Goal: Transaction & Acquisition: Purchase product/service

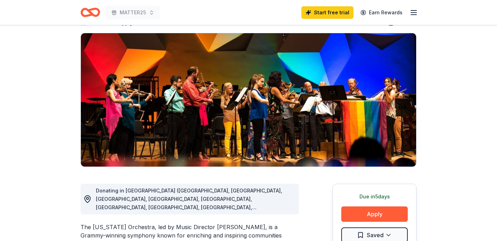
scroll to position [35, 0]
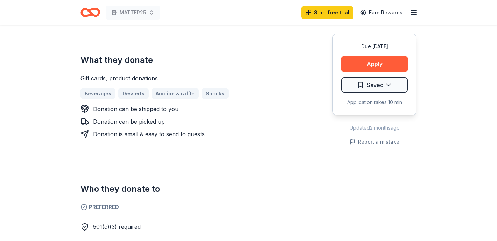
scroll to position [273, 0]
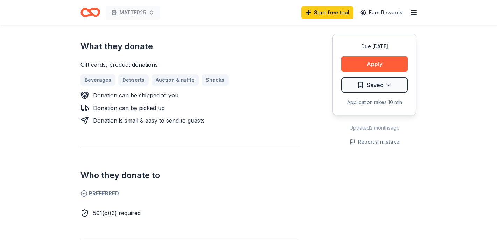
drag, startPoint x: 488, startPoint y: 114, endPoint x: 473, endPoint y: 156, distance: 44.5
click at [473, 156] on div "Due [DATE] Share Termini Brothers Bakery New 11 applies last week Share Donatin…" at bounding box center [248, 183] width 497 height 863
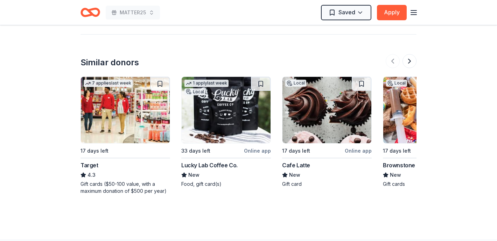
scroll to position [636, 0]
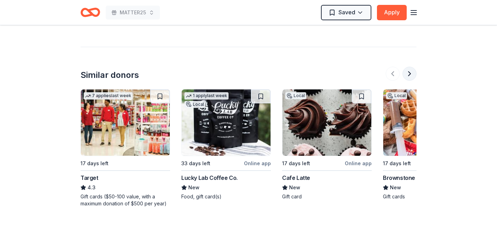
click at [408, 71] on button at bounding box center [409, 74] width 14 height 14
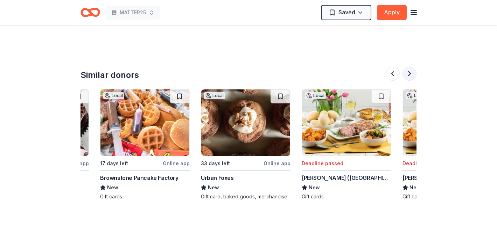
scroll to position [0, 302]
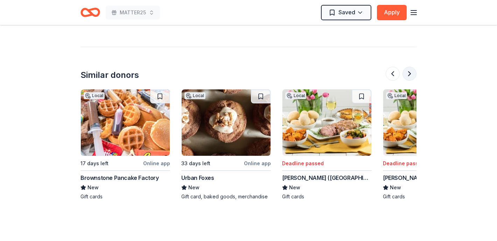
click at [406, 70] on button at bounding box center [409, 74] width 14 height 14
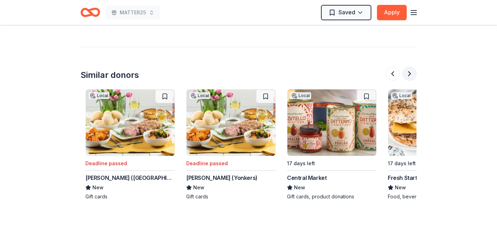
scroll to position [0, 605]
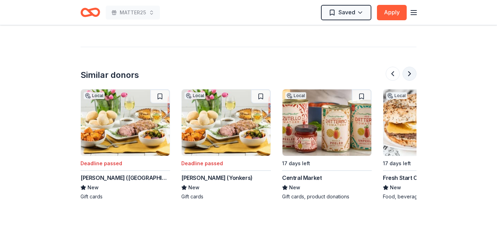
click at [406, 70] on button at bounding box center [409, 74] width 14 height 14
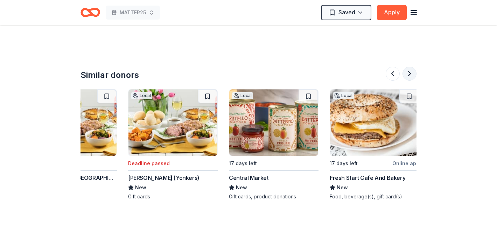
scroll to position [0, 661]
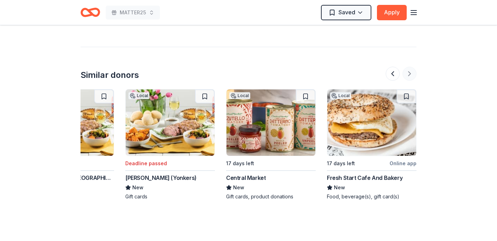
click at [406, 70] on div at bounding box center [401, 74] width 31 height 14
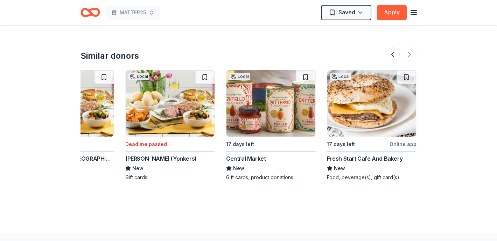
scroll to position [697, 0]
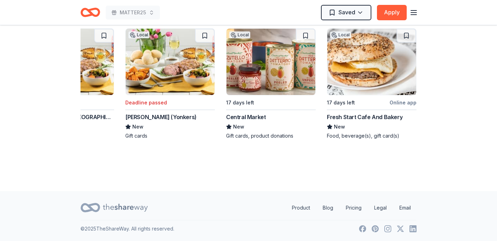
click at [491, 198] on footer "Product Blog Pricing Legal Email © 2025 TheShareWay. All rights reserved." at bounding box center [248, 216] width 497 height 50
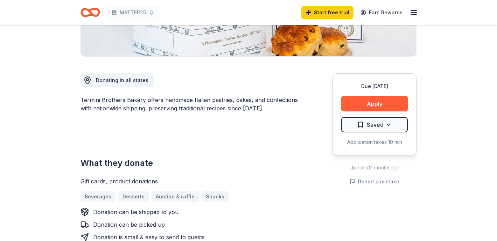
scroll to position [0, 0]
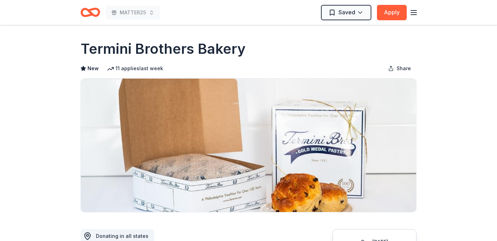
click at [413, 11] on icon "button" at bounding box center [413, 12] width 8 height 8
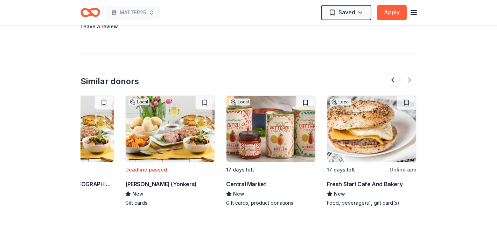
scroll to position [629, 0]
